Goal: Navigation & Orientation: Find specific page/section

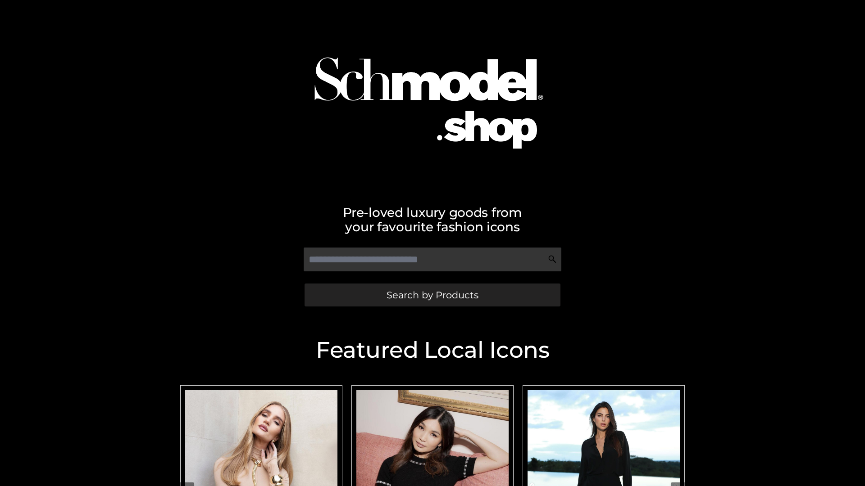
click at [432, 295] on span "Search by Products" at bounding box center [432, 294] width 92 height 9
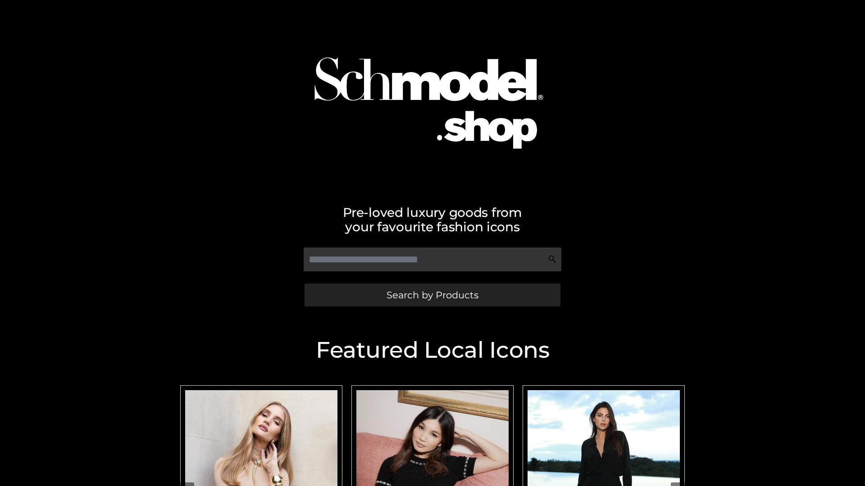
click at [432, 295] on span "Search by Products" at bounding box center [432, 294] width 92 height 9
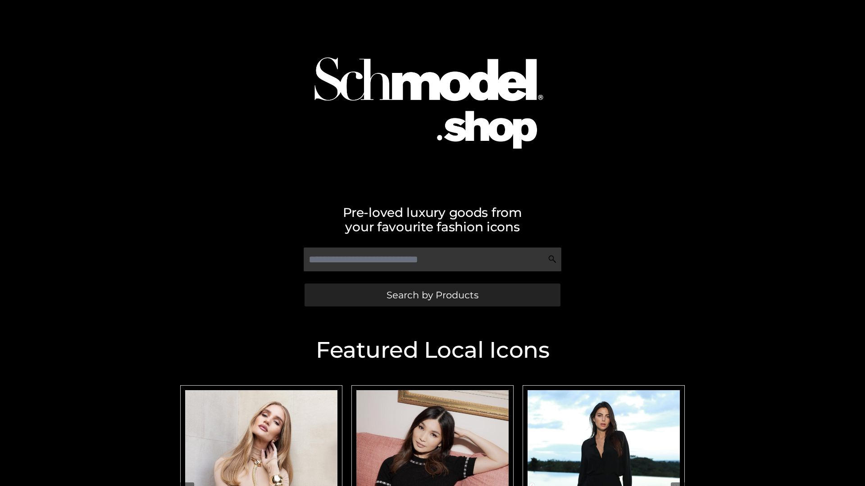
click at [432, 295] on span "Search by Products" at bounding box center [432, 294] width 92 height 9
